Goal: Task Accomplishment & Management: Use online tool/utility

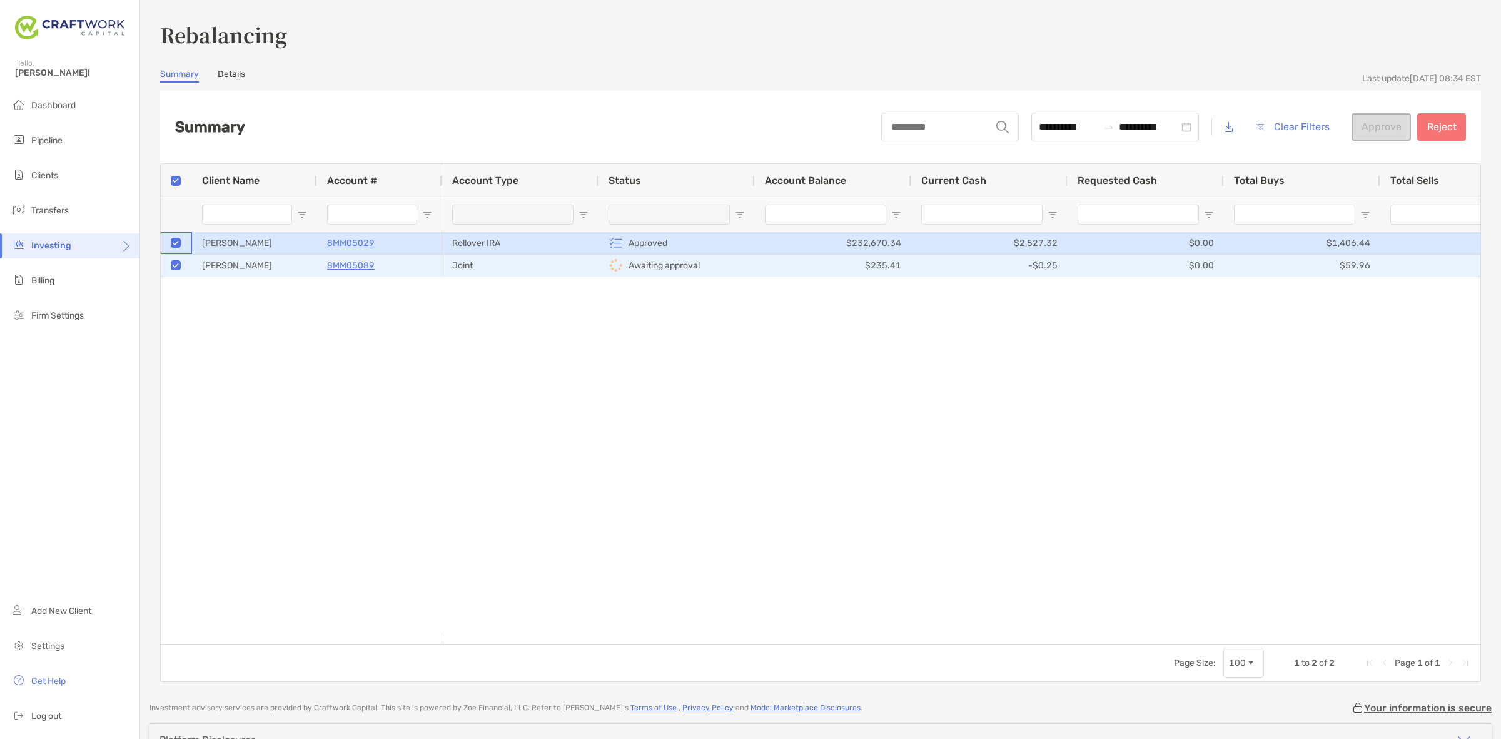
click at [177, 233] on div at bounding box center [176, 243] width 10 height 21
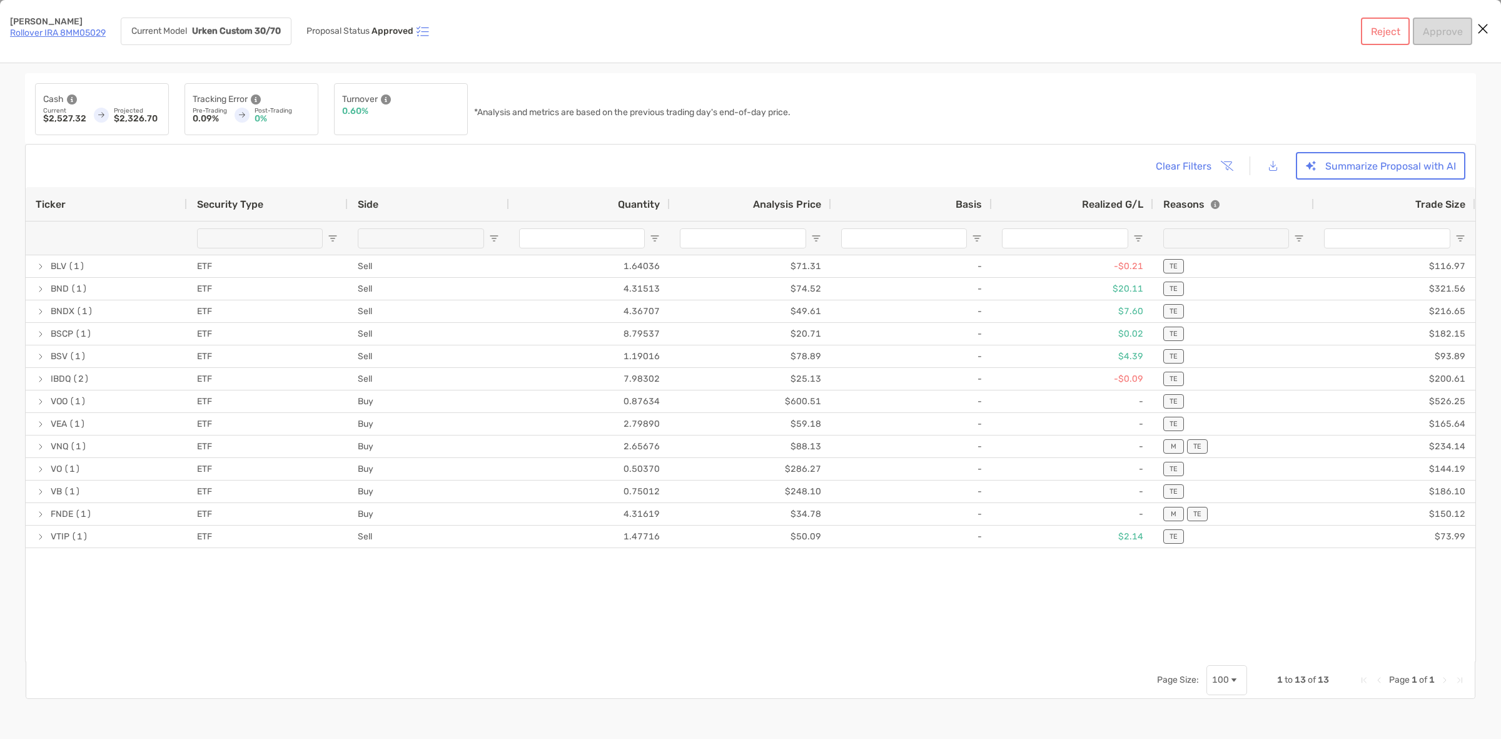
click at [1483, 29] on icon "Close modal" at bounding box center [1482, 28] width 11 height 15
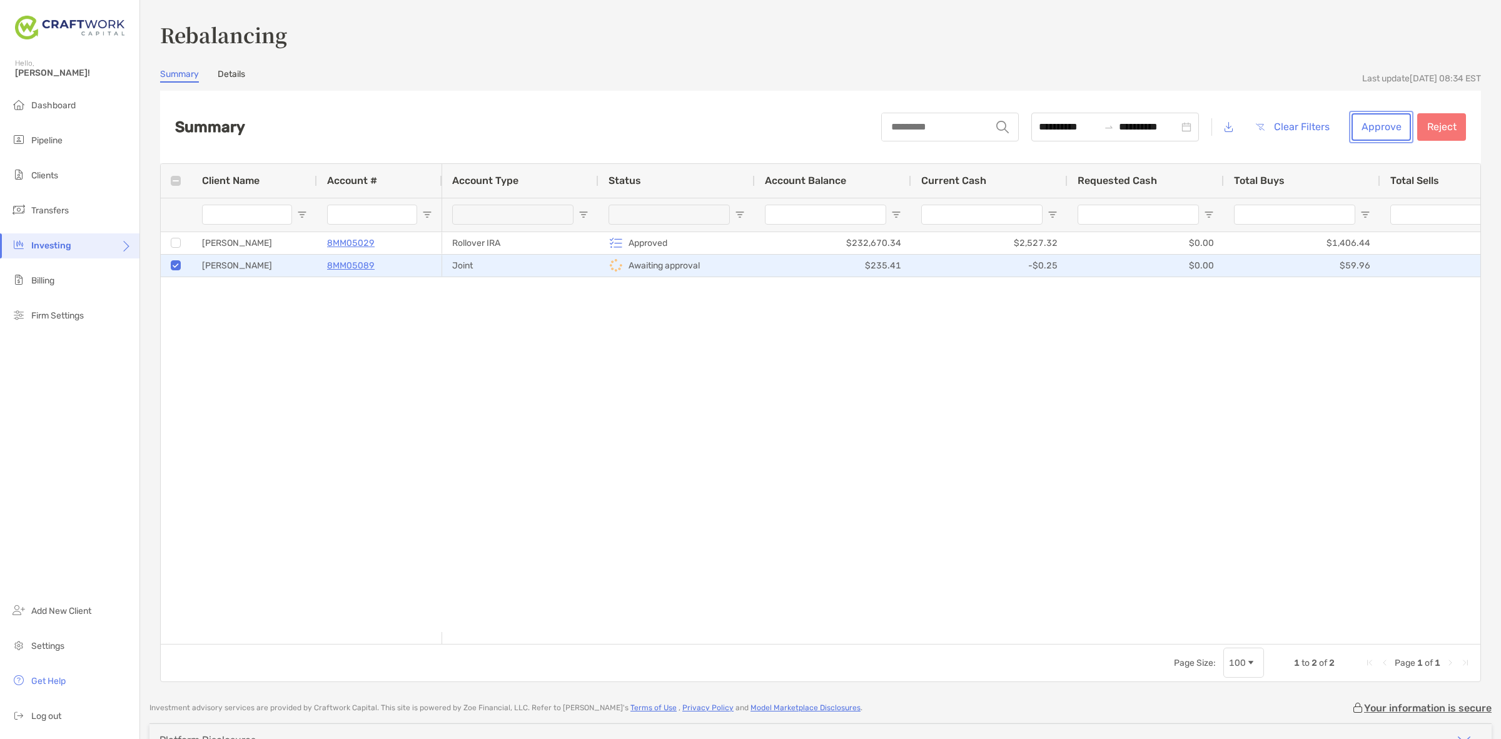
click at [1388, 126] on button "Approve" at bounding box center [1380, 127] width 59 height 28
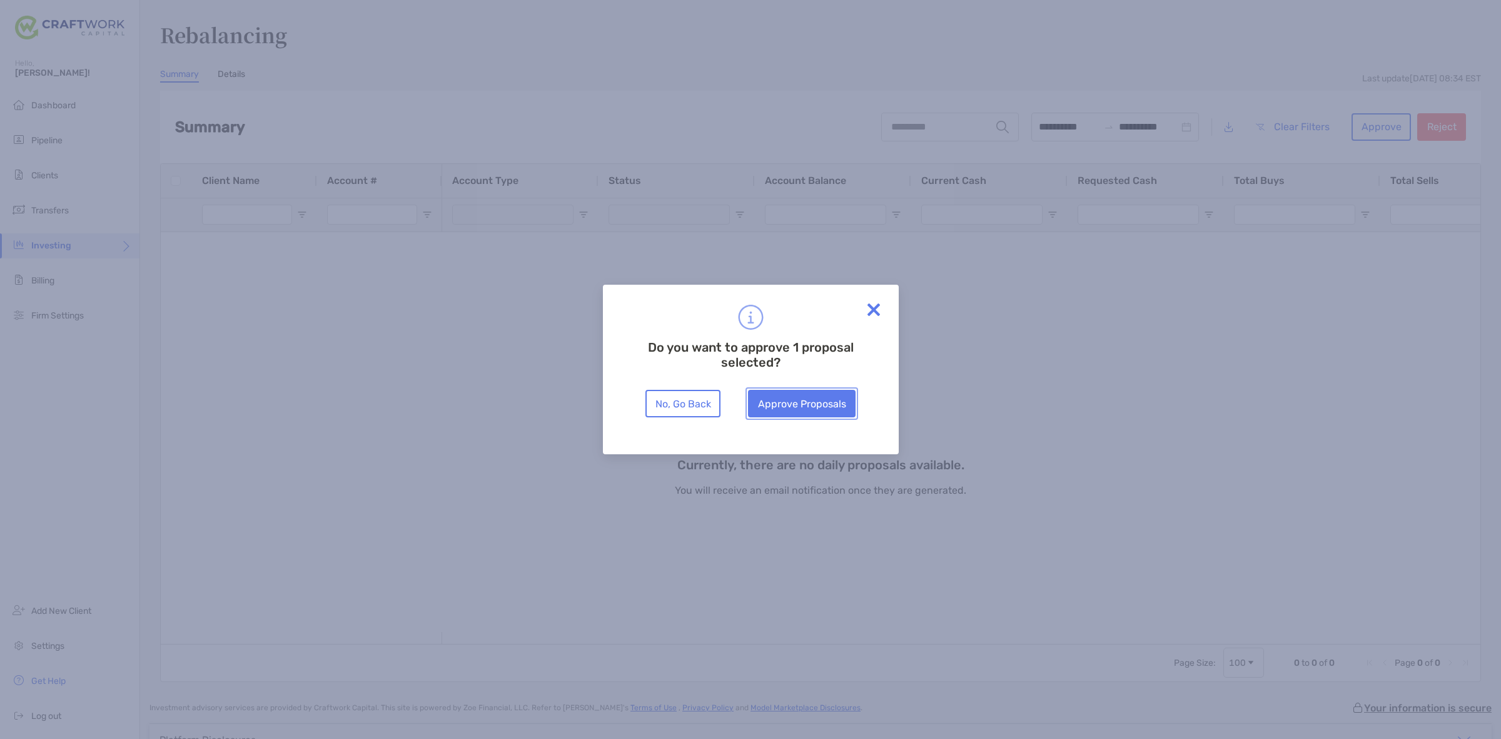
click at [832, 398] on button "Approve Proposals" at bounding box center [802, 404] width 108 height 28
